Goal: Entertainment & Leisure: Consume media (video, audio)

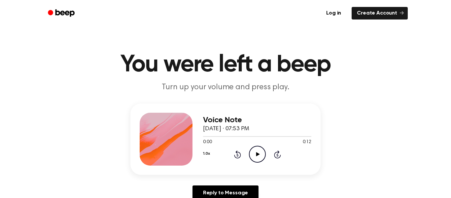
click at [248, 150] on div "1.0x Rewind 5 seconds Play Audio Skip 5 seconds" at bounding box center [257, 154] width 108 height 17
click at [256, 152] on icon "Play Audio" at bounding box center [257, 154] width 17 height 17
click at [260, 157] on icon "Play Audio" at bounding box center [257, 154] width 17 height 17
click at [258, 146] on circle at bounding box center [257, 154] width 16 height 16
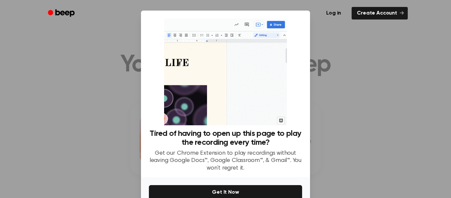
scroll to position [35, 0]
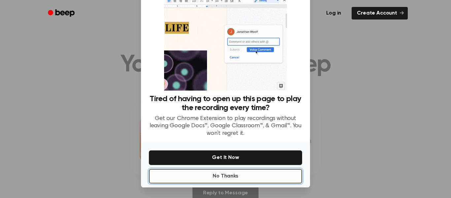
click at [271, 171] on button "No Thanks" at bounding box center [225, 176] width 153 height 15
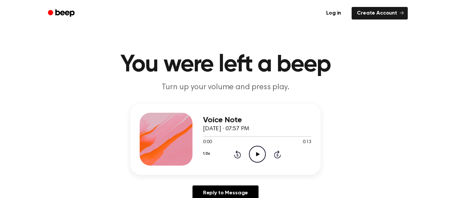
click at [258, 151] on icon "Play Audio" at bounding box center [257, 154] width 17 height 17
click at [265, 156] on icon "Play Audio" at bounding box center [257, 154] width 17 height 17
click at [260, 154] on icon "Play Audio" at bounding box center [257, 154] width 17 height 17
click at [255, 161] on icon "Play Audio" at bounding box center [257, 154] width 17 height 17
click at [261, 152] on icon "Play Audio" at bounding box center [257, 154] width 17 height 17
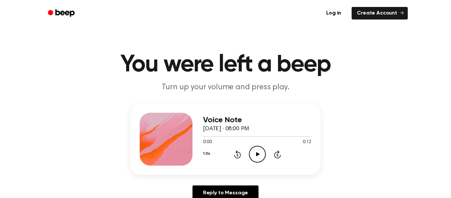
click at [263, 153] on icon "Play Audio" at bounding box center [257, 154] width 17 height 17
click at [244, 148] on div "1.0x Rewind 5 seconds Play Audio Skip 5 seconds" at bounding box center [257, 154] width 108 height 17
click at [252, 149] on icon "Play Audio" at bounding box center [257, 154] width 17 height 17
click at [258, 153] on icon "Play Audio" at bounding box center [257, 154] width 17 height 17
click at [257, 158] on icon "Play Audio" at bounding box center [257, 154] width 17 height 17
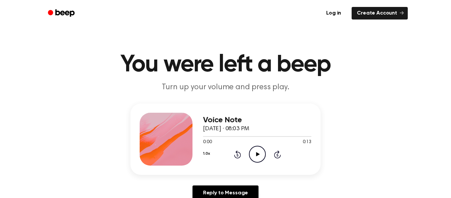
click at [256, 162] on icon "Play Audio" at bounding box center [257, 154] width 17 height 17
